Goal: Navigation & Orientation: Find specific page/section

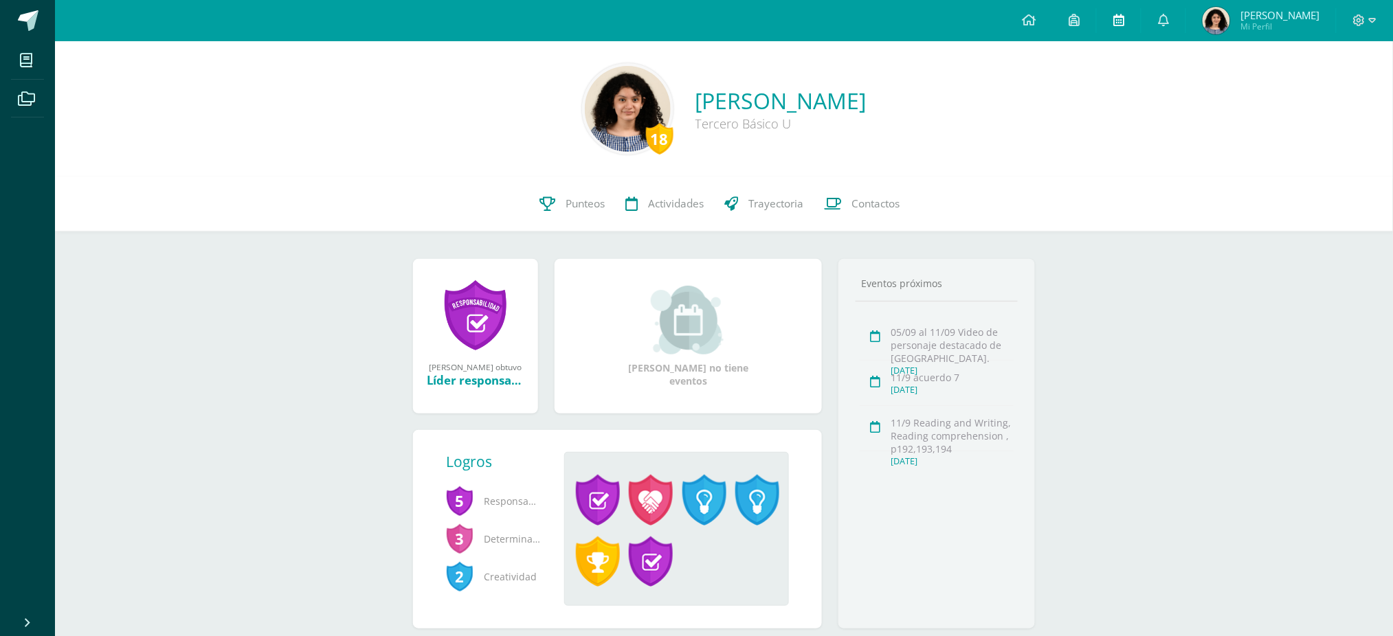
click at [1124, 19] on icon at bounding box center [1118, 20] width 11 height 12
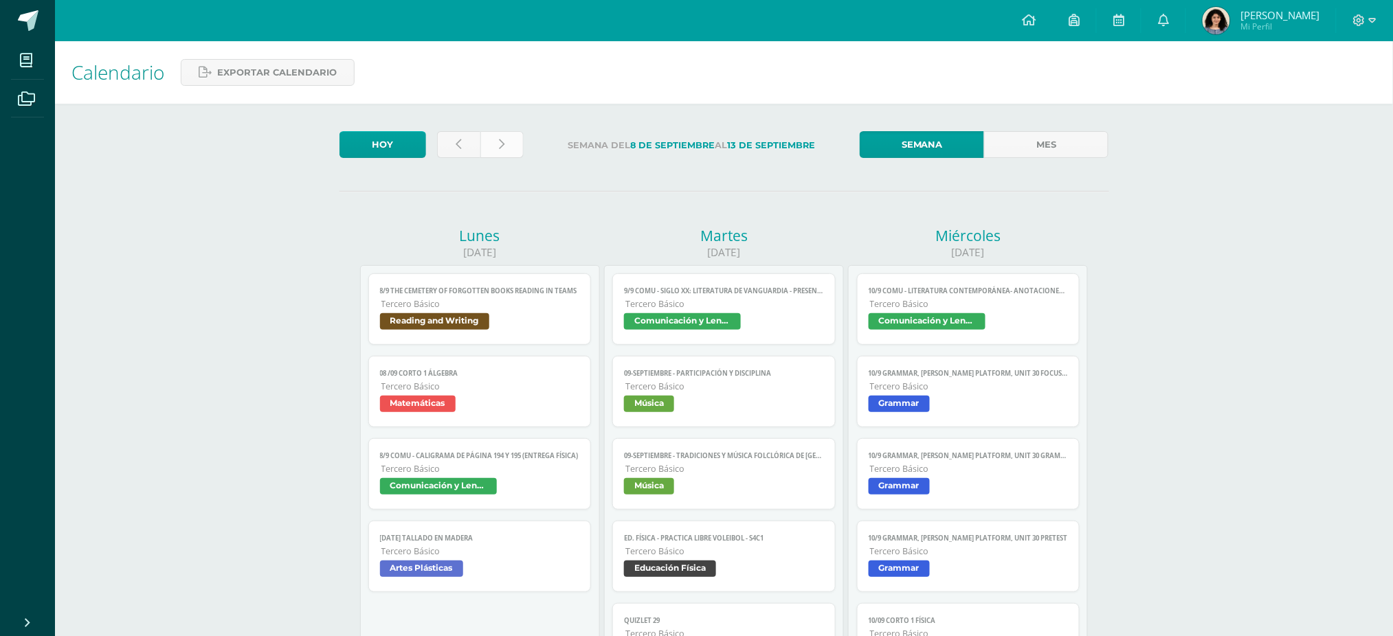
click at [502, 133] on link at bounding box center [501, 144] width 43 height 27
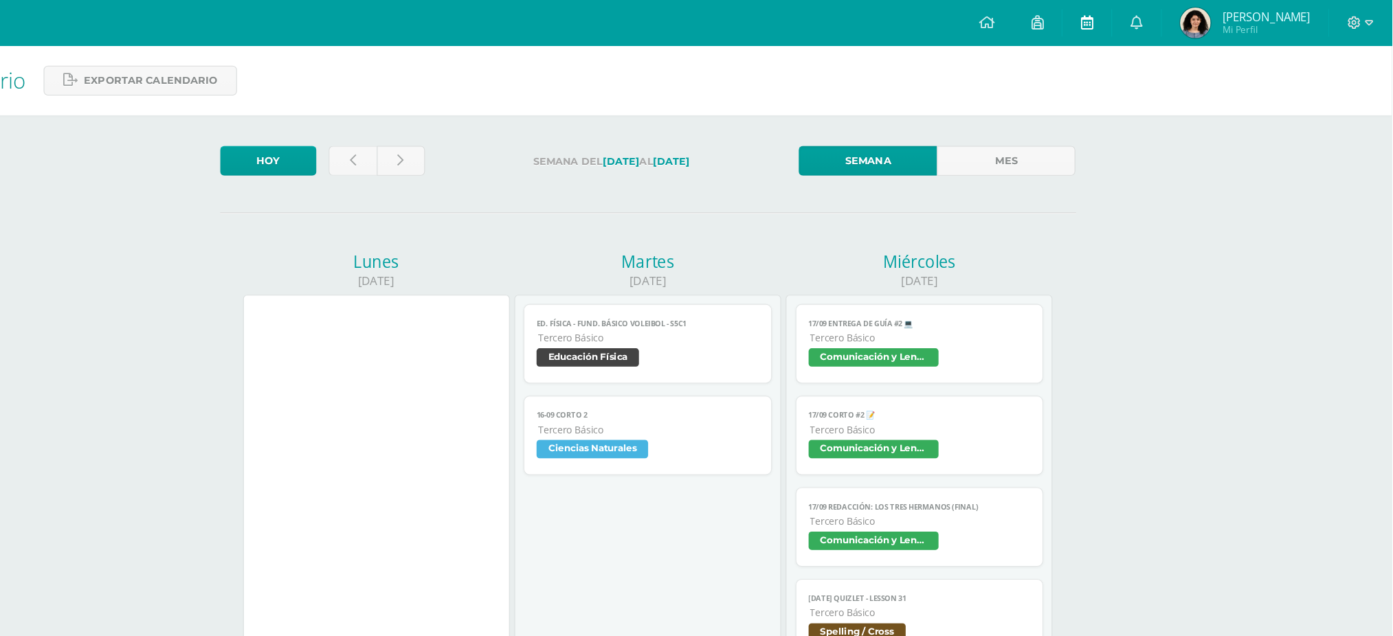
click at [1124, 30] on link at bounding box center [1119, 20] width 44 height 41
